Goal: Task Accomplishment & Management: Complete application form

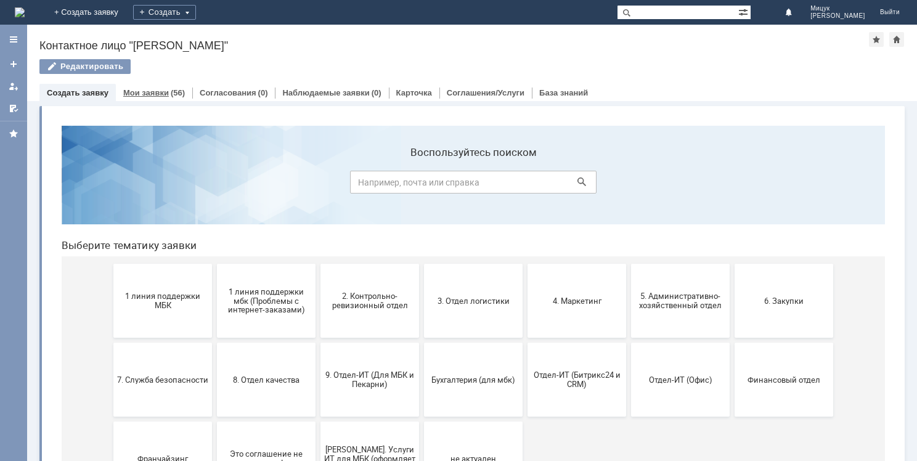
click at [160, 97] on div "Мои заявки (56)" at bounding box center [154, 93] width 76 height 18
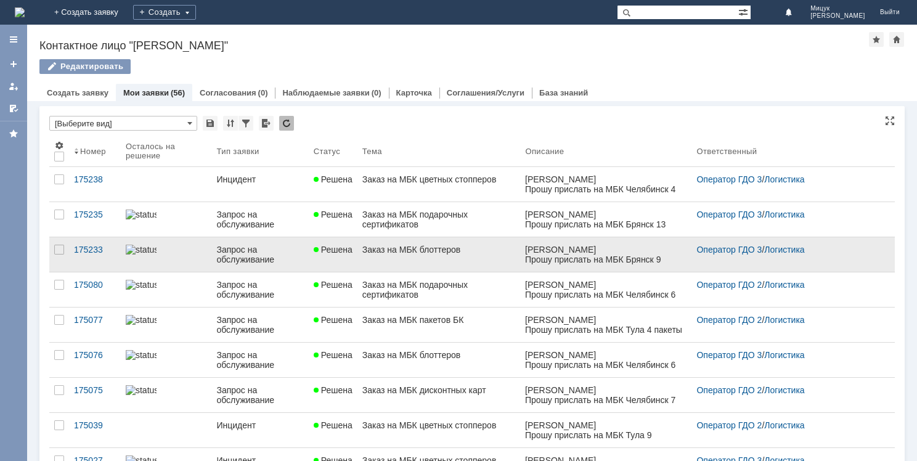
click at [443, 247] on div "Заказ на МБК блоттеров" at bounding box center [438, 250] width 153 height 10
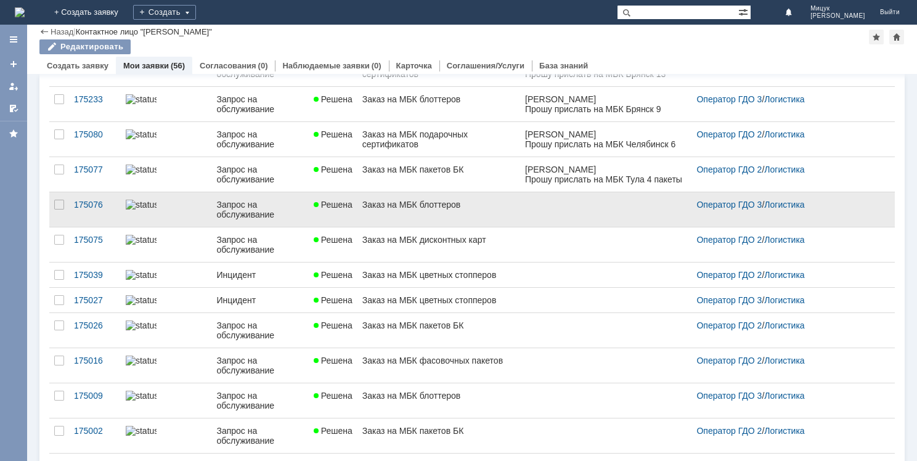
click at [441, 201] on div "Заказ на МБК блоттеров" at bounding box center [438, 205] width 153 height 10
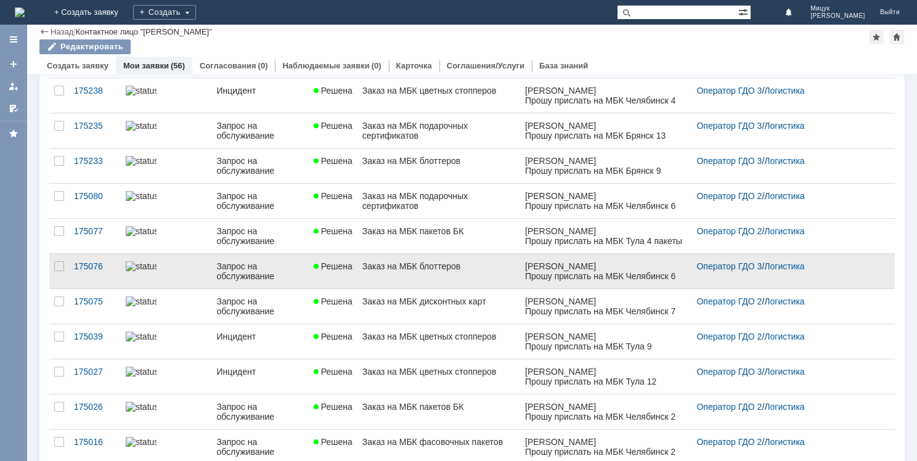
click at [465, 266] on div "Заказ на МБК блоттеров" at bounding box center [438, 266] width 153 height 10
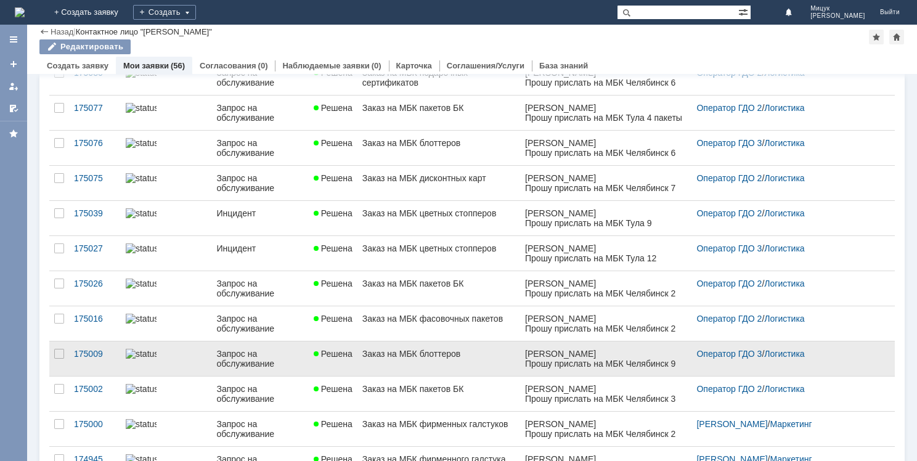
click at [472, 344] on link "Заказ на МБК блоттеров" at bounding box center [438, 358] width 163 height 35
click at [481, 345] on link "Заказ на МБК блоттеров" at bounding box center [438, 358] width 163 height 35
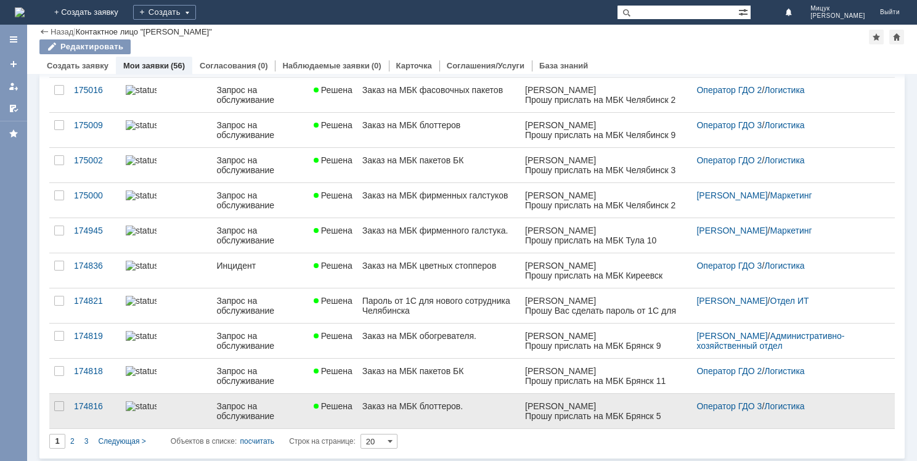
click at [474, 401] on div "Заказ на МБК блоттеров." at bounding box center [438, 406] width 153 height 10
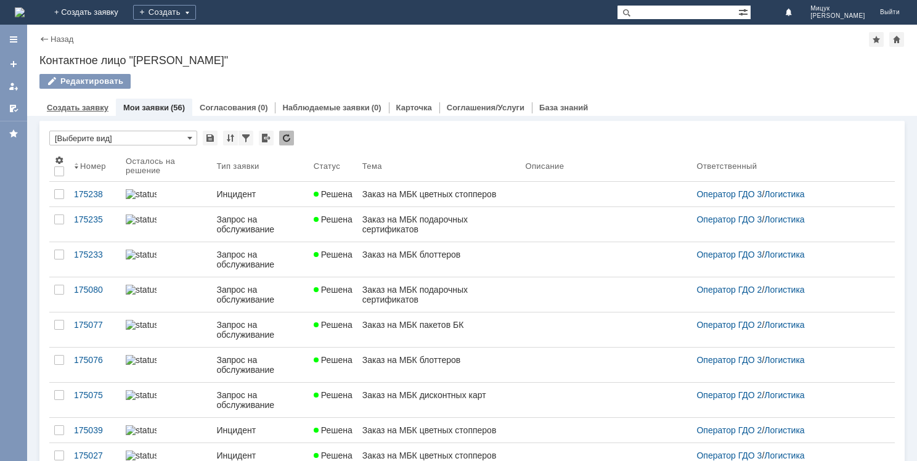
click at [64, 112] on div "Создать заявку" at bounding box center [77, 108] width 76 height 18
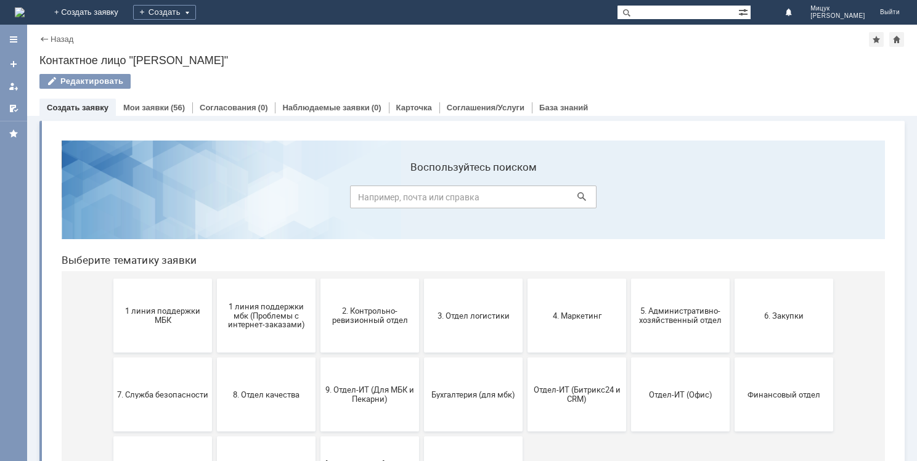
click at [469, 309] on button "3. Отдел логистики" at bounding box center [473, 316] width 99 height 74
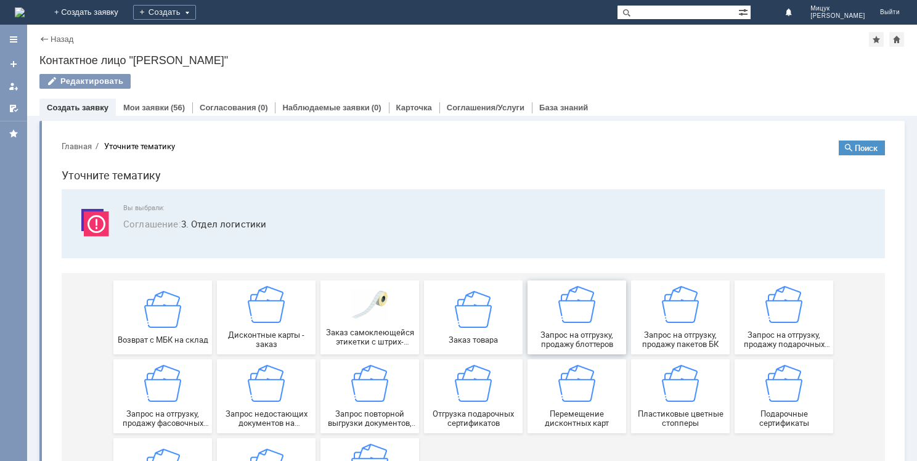
click at [578, 314] on img at bounding box center [576, 304] width 37 height 37
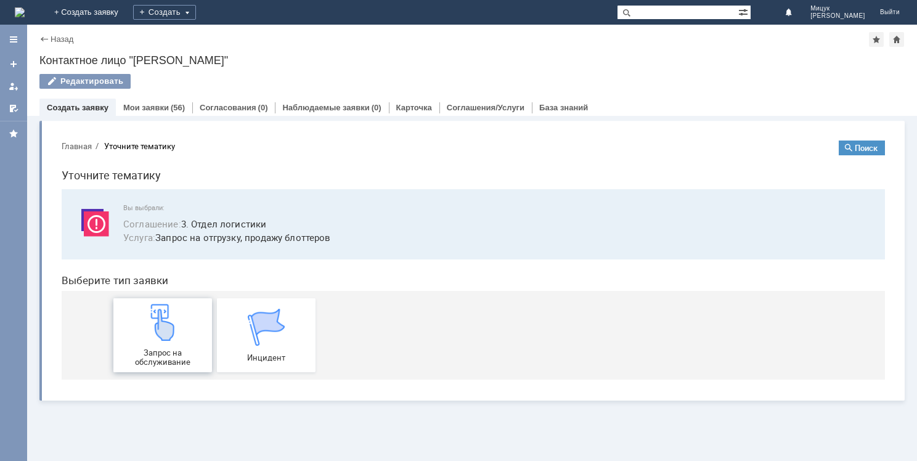
click at [177, 330] on img at bounding box center [162, 322] width 37 height 37
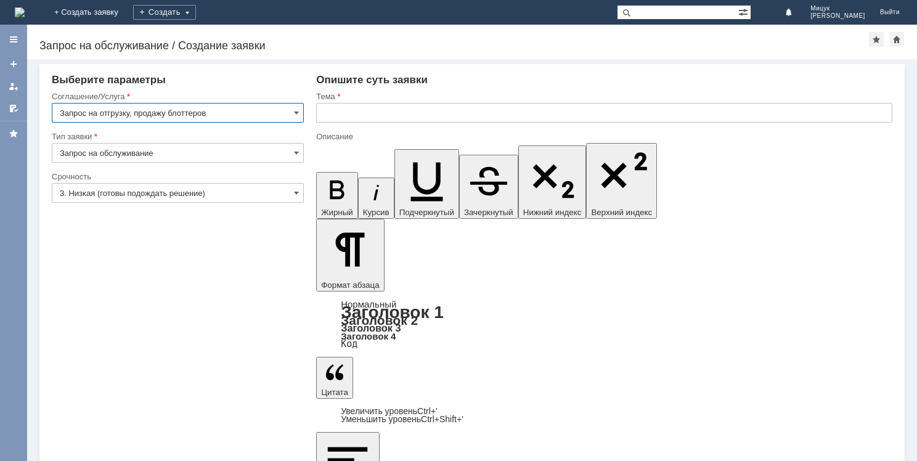
click at [163, 195] on input "3. Низкая (готовы подождать решение)" at bounding box center [178, 193] width 252 height 20
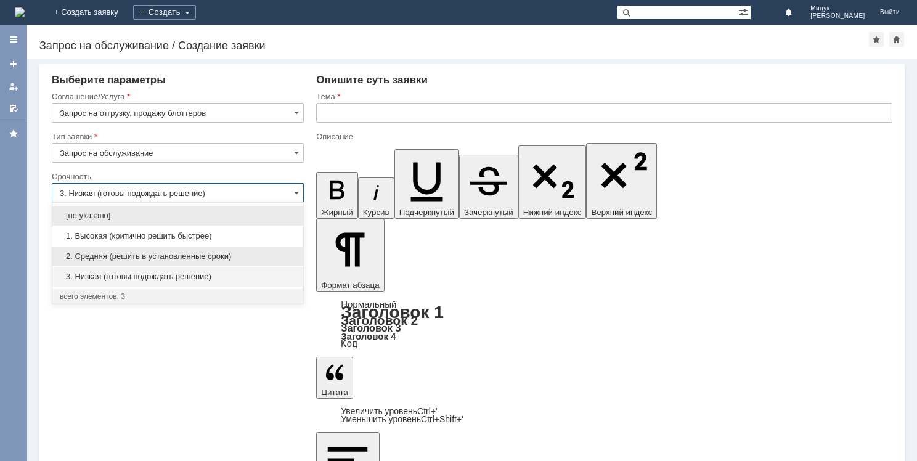
click at [172, 261] on div "2. Средняя (решить в установленные сроки)" at bounding box center [177, 257] width 251 height 20
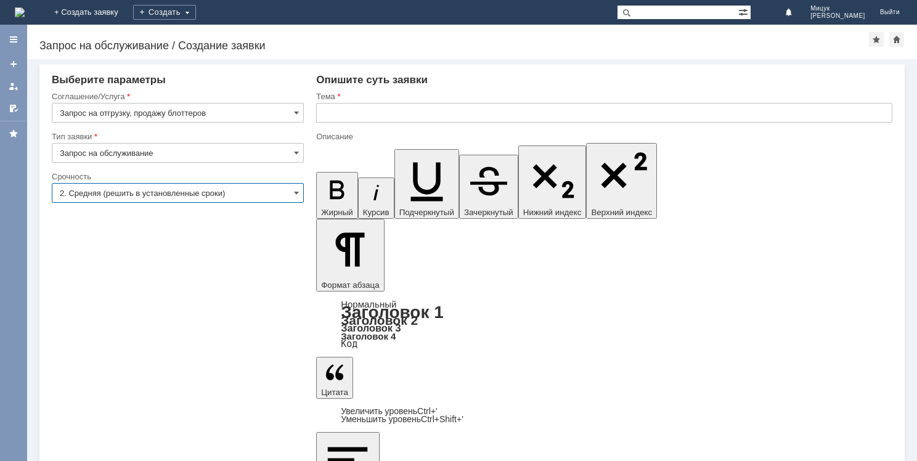
type input "2. Средняя (решить в установленные сроки)"
click at [375, 111] on input "text" at bounding box center [604, 113] width 576 height 20
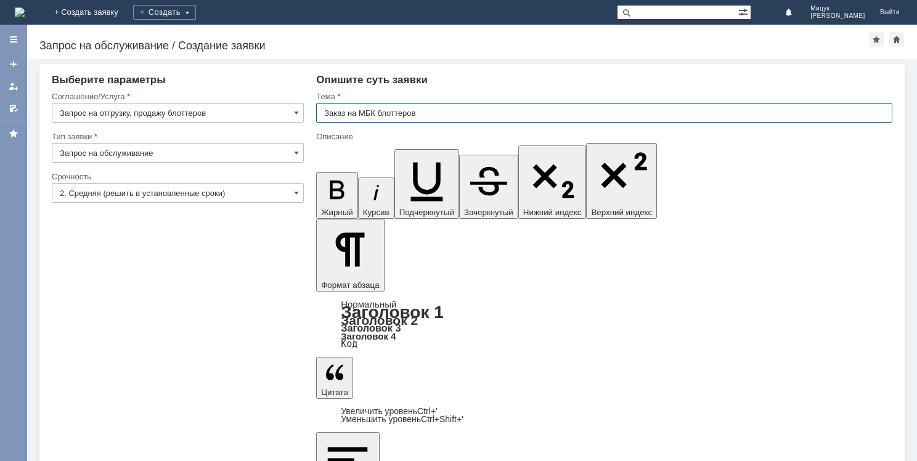
type input "Заказ на МБК блоттеров"
